Goal: Transaction & Acquisition: Purchase product/service

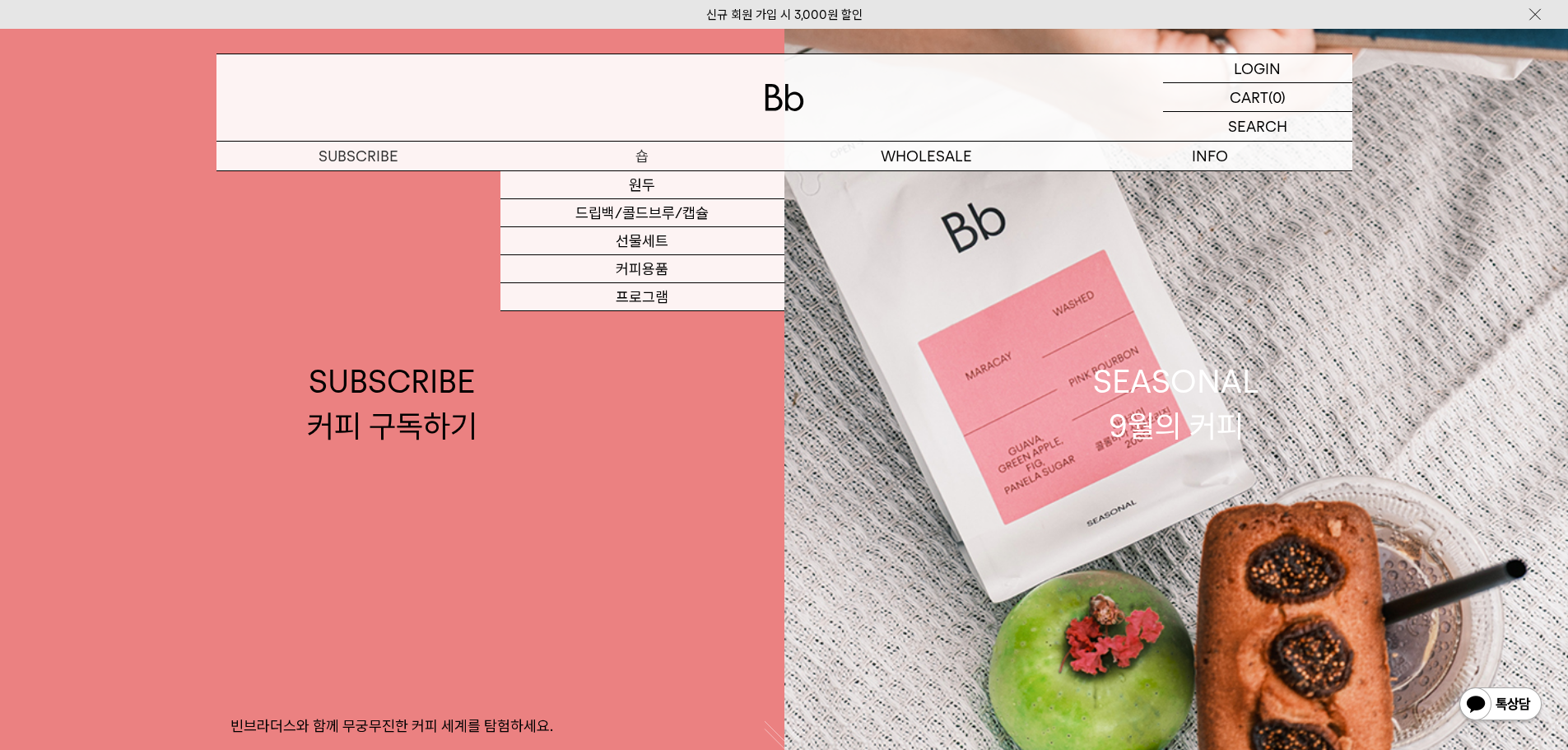
drag, startPoint x: 0, startPoint y: 0, endPoint x: 655, endPoint y: 166, distance: 675.7
click at [655, 166] on p "숍" at bounding box center [642, 156] width 284 height 29
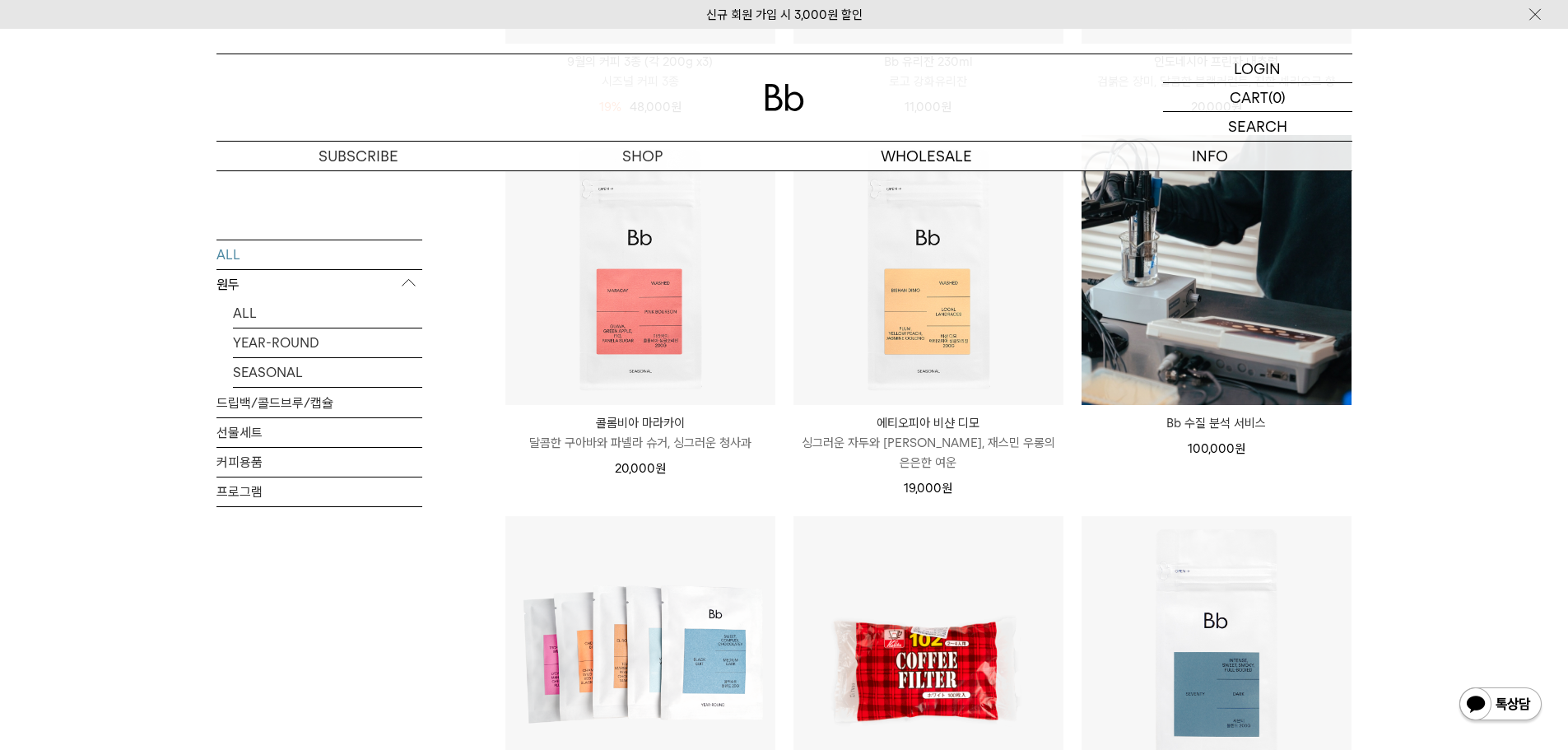
scroll to position [1318, 0]
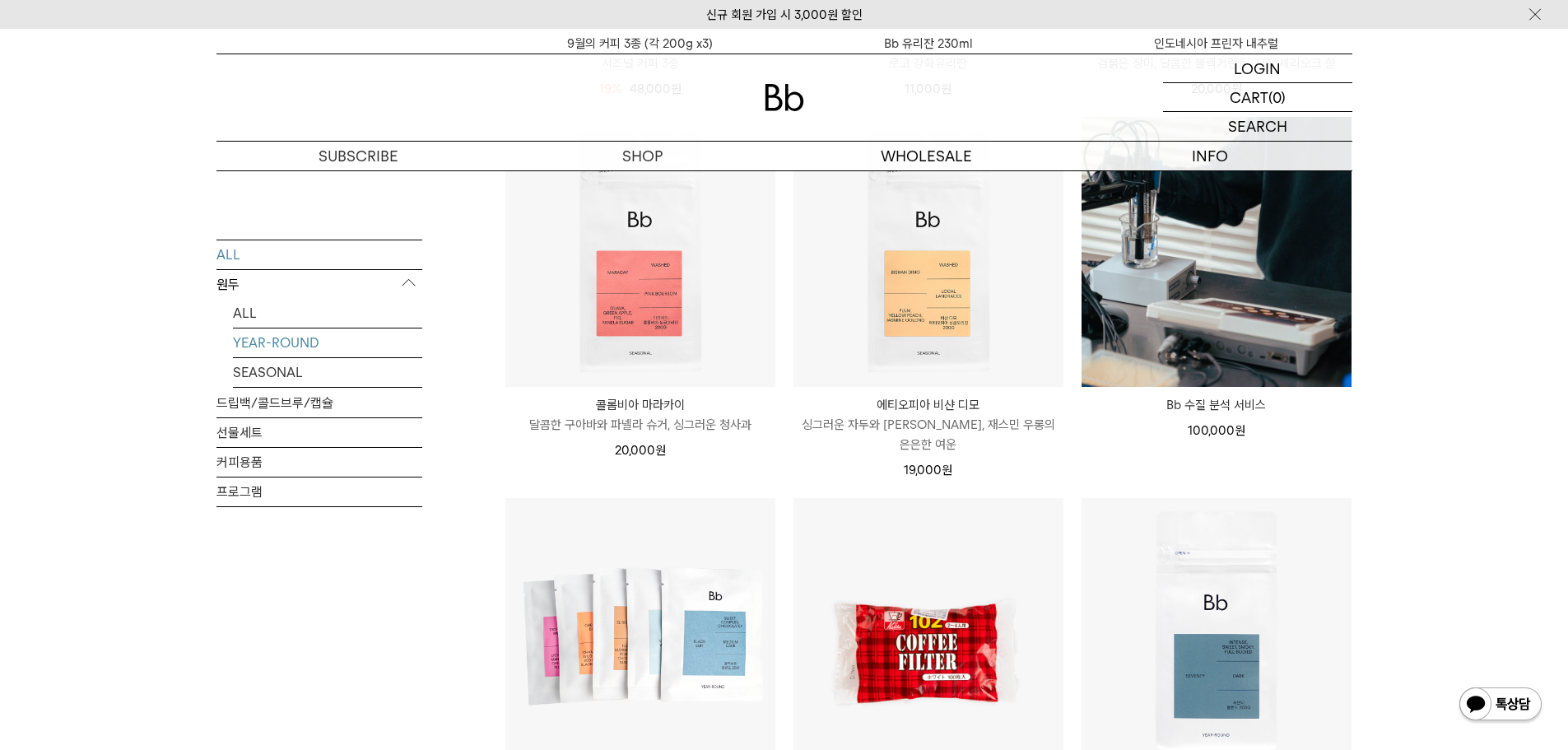
click at [266, 345] on link "YEAR-ROUND" at bounding box center [327, 342] width 189 height 29
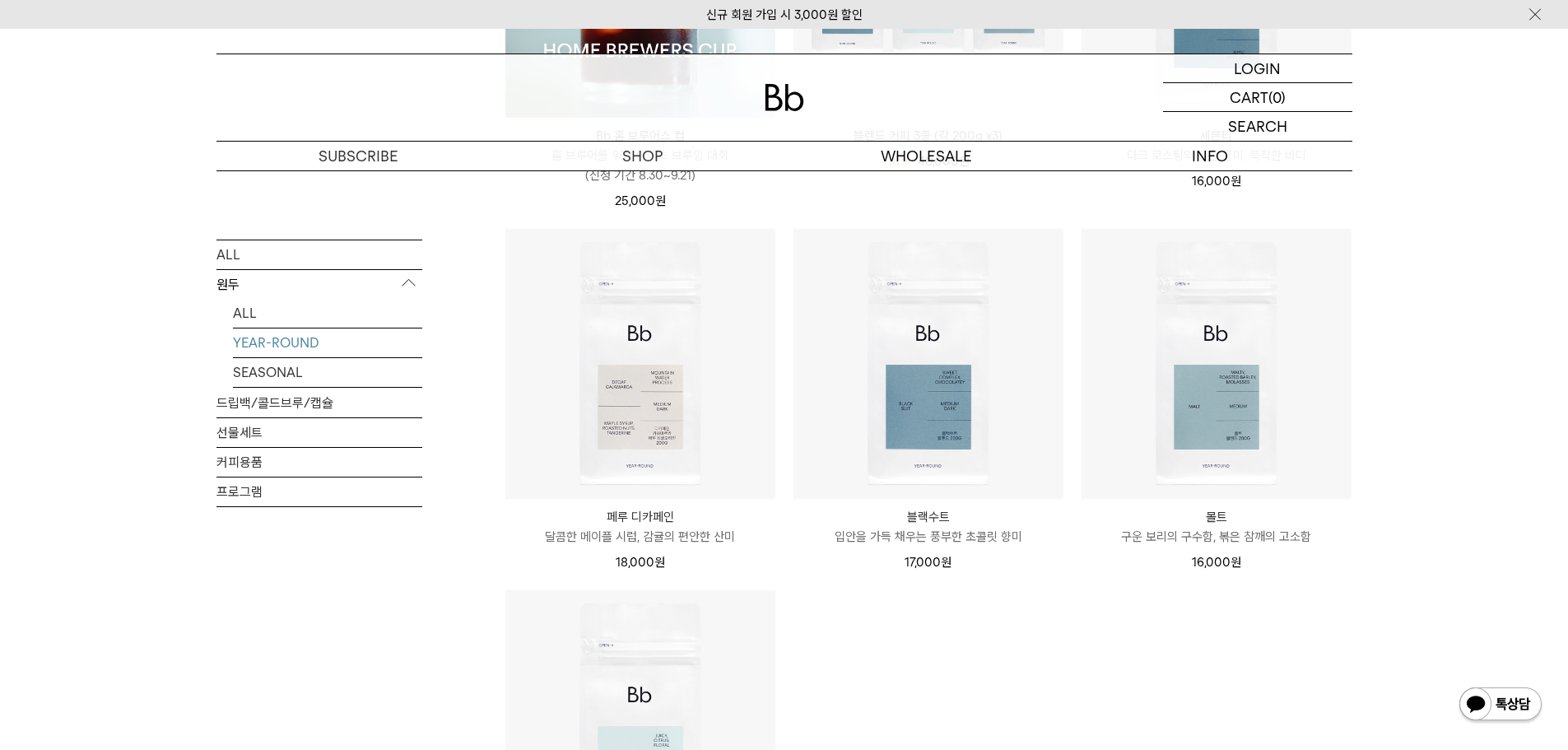
scroll to position [494, 0]
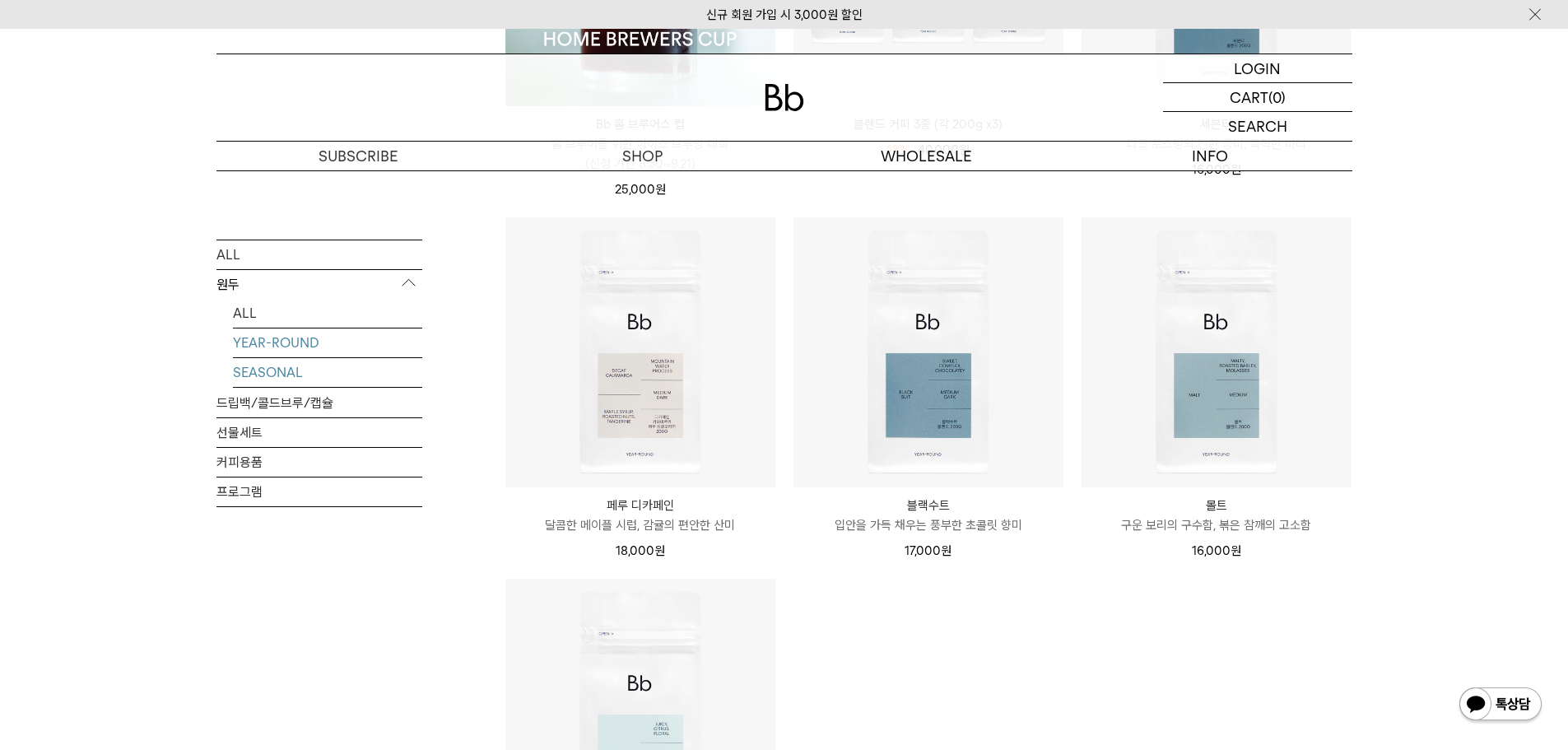
click at [301, 367] on link "SEASONAL" at bounding box center [327, 372] width 189 height 29
